Goal: Find specific page/section

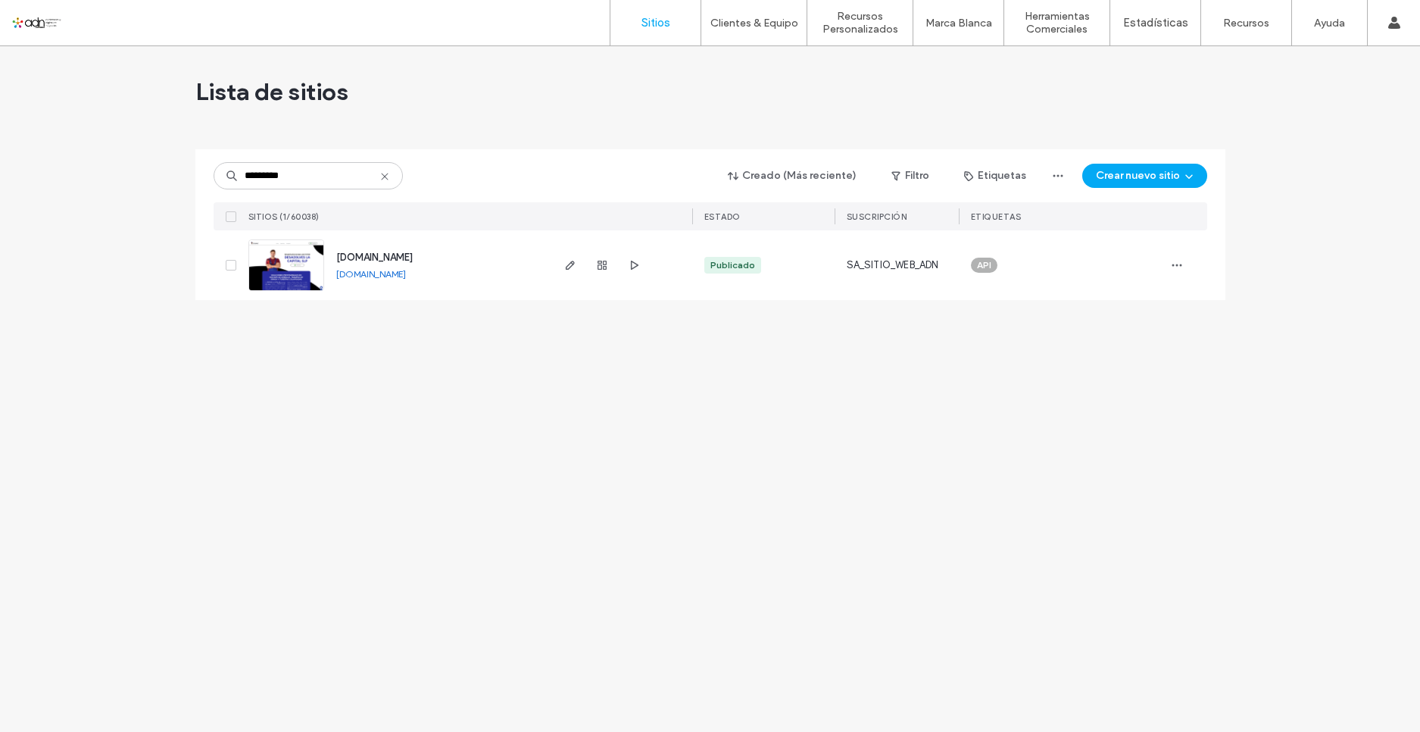
click at [386, 179] on icon at bounding box center [385, 176] width 12 height 12
click at [381, 183] on input "*********" at bounding box center [308, 175] width 189 height 27
click at [384, 177] on use at bounding box center [384, 176] width 7 height 7
